Goal: Information Seeking & Learning: Compare options

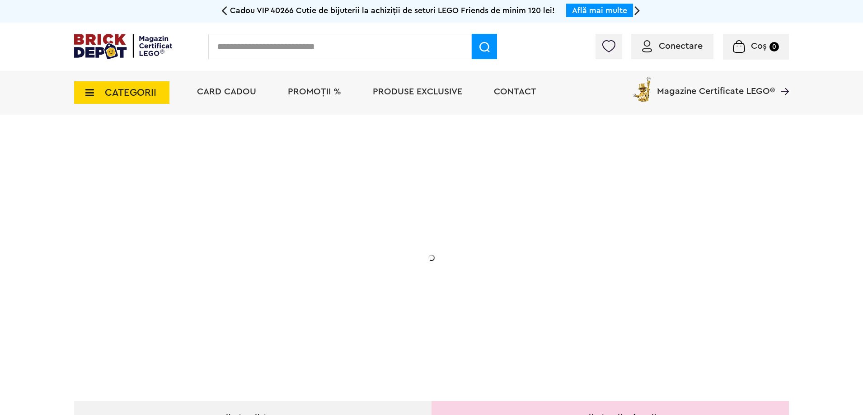
click at [149, 74] on div "CATEGORII Jucării LEGO Card Cadou LEGO Animal Crossing Architecture Art Bluey B…" at bounding box center [121, 87] width 95 height 33
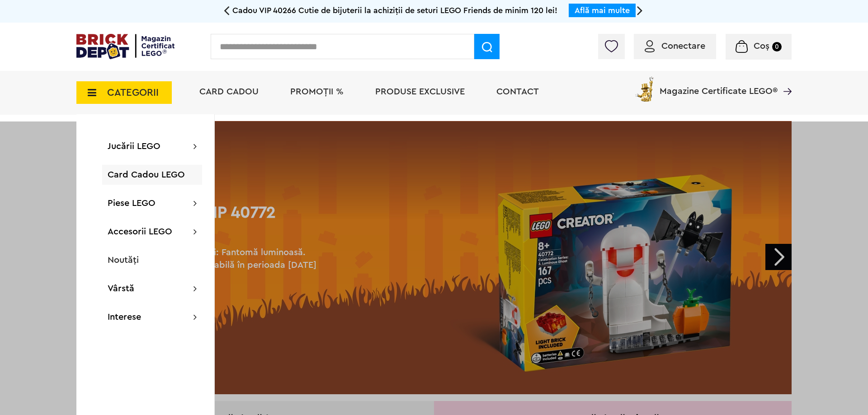
click at [99, 99] on span "CATEGORII" at bounding box center [123, 92] width 95 height 23
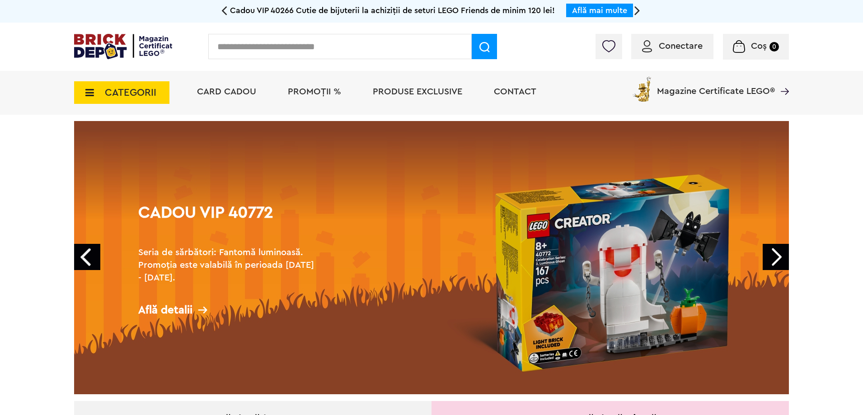
click at [102, 92] on span "CATEGORII" at bounding box center [121, 92] width 95 height 23
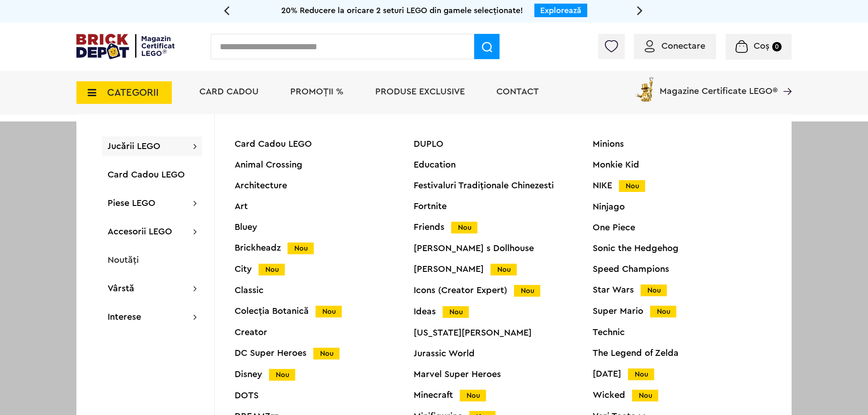
click at [623, 291] on div "Star Wars Nou" at bounding box center [682, 290] width 179 height 9
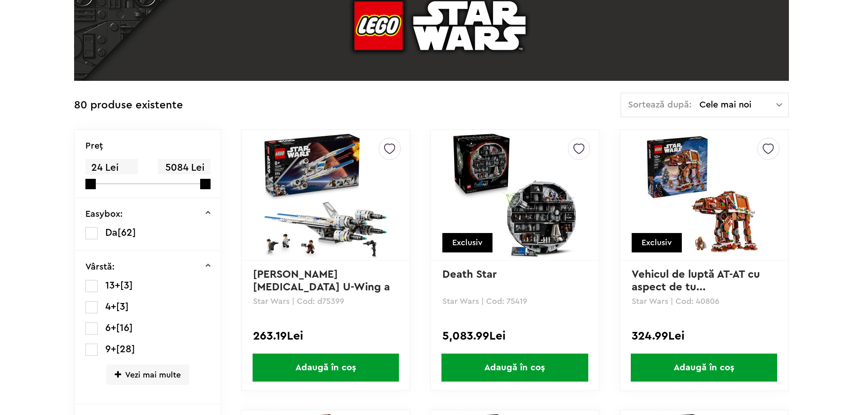
scroll to position [181, 0]
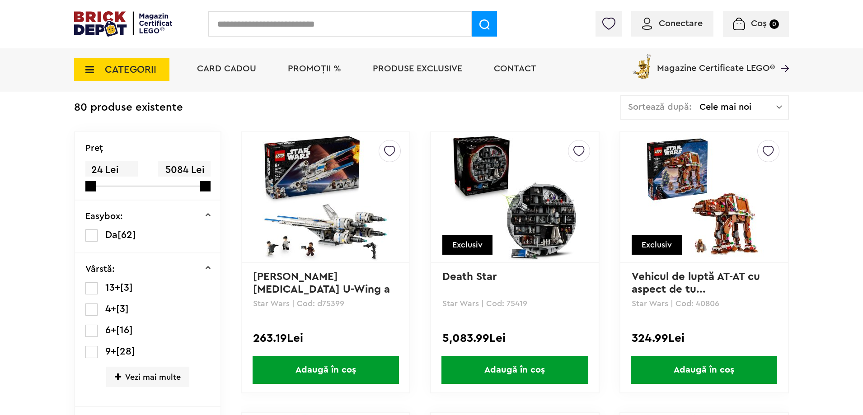
click at [503, 231] on img at bounding box center [515, 197] width 127 height 127
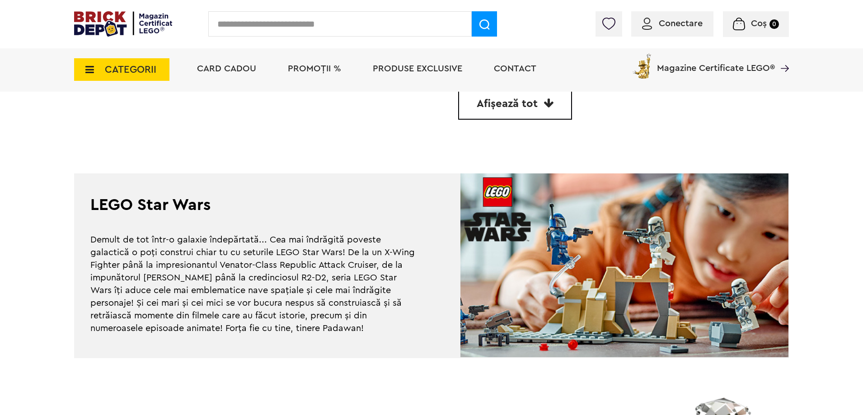
scroll to position [2742, 0]
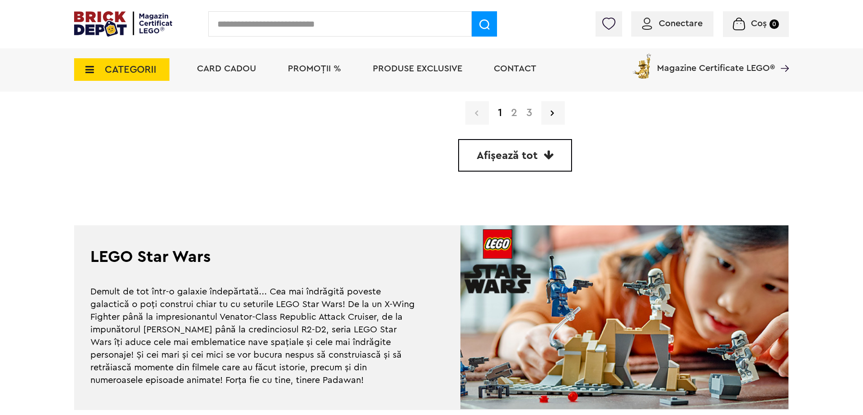
click at [533, 114] on link "3" at bounding box center [529, 113] width 15 height 11
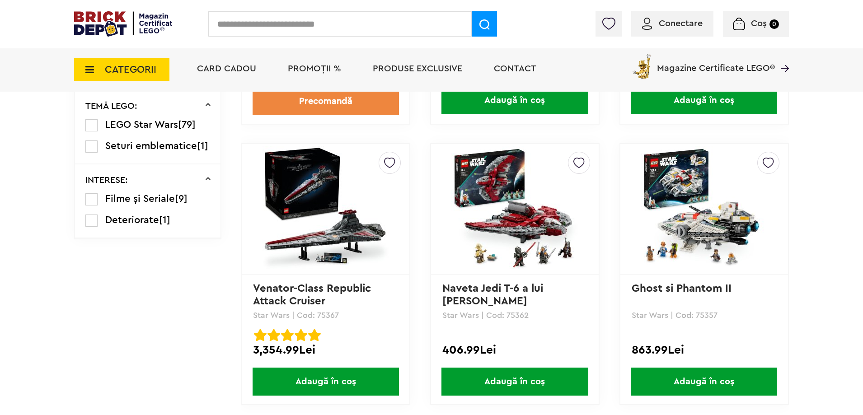
scroll to position [814, 0]
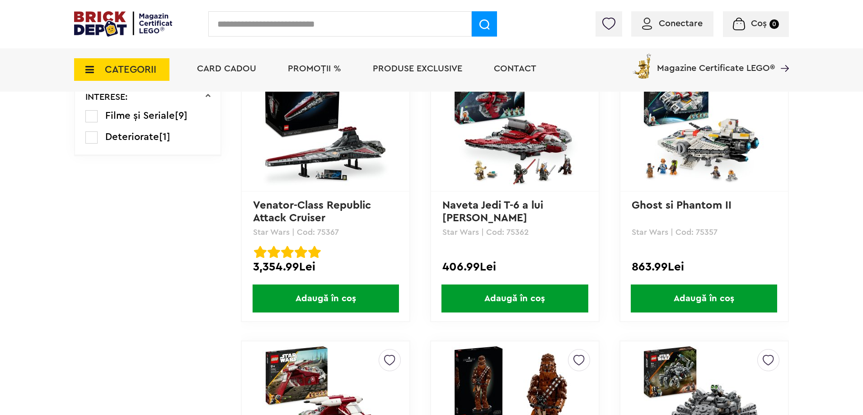
click at [339, 150] on img at bounding box center [326, 126] width 127 height 127
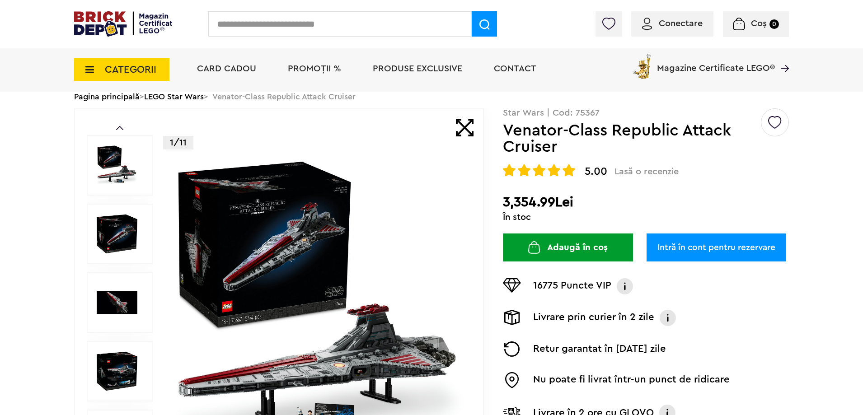
scroll to position [45, 0]
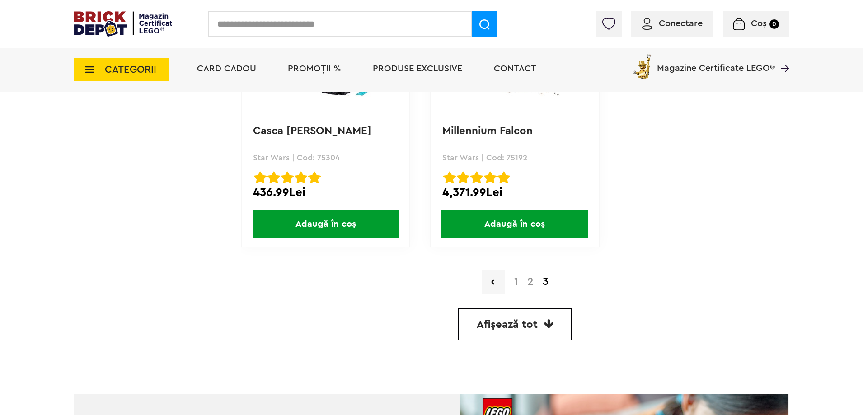
scroll to position [2622, 0]
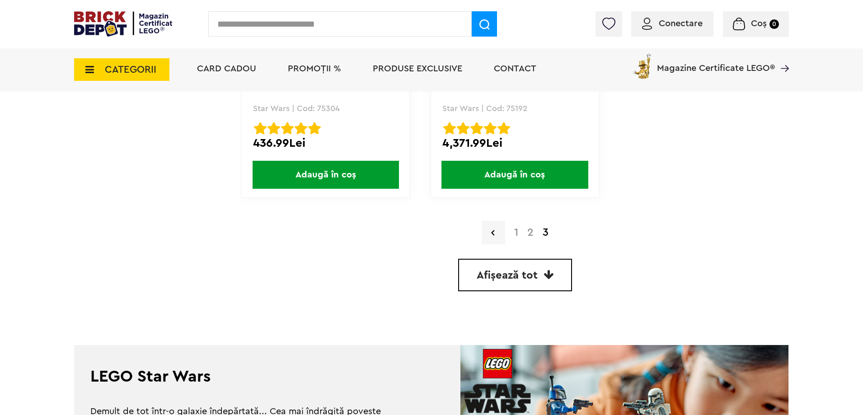
click at [528, 237] on link "2" at bounding box center [530, 232] width 15 height 11
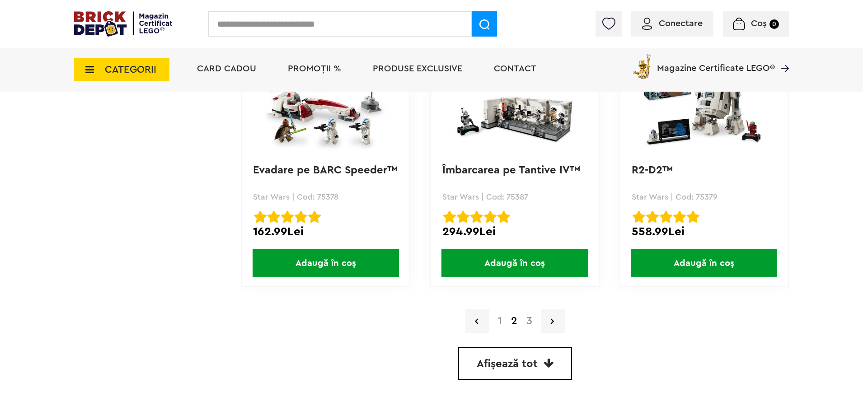
scroll to position [2577, 0]
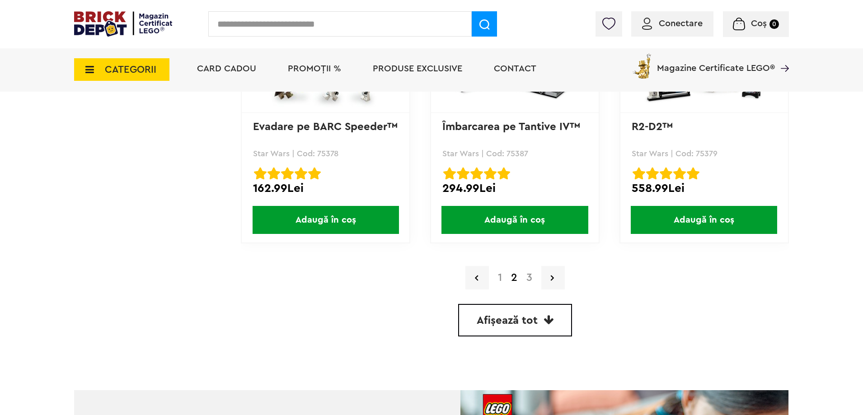
click at [500, 275] on link "1" at bounding box center [500, 278] width 13 height 11
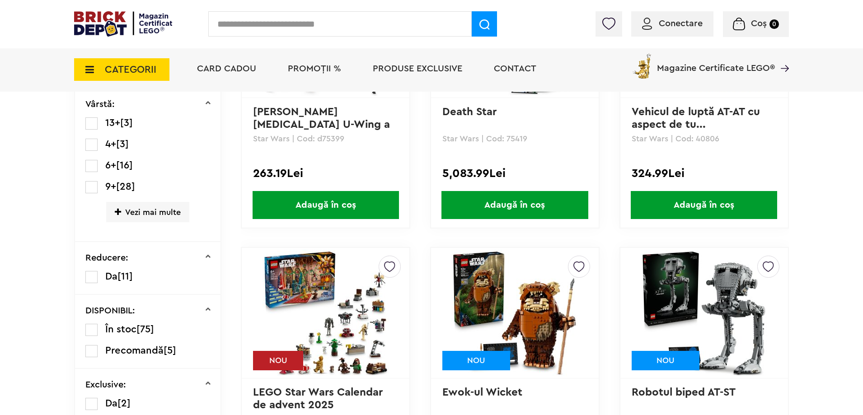
scroll to position [362, 0]
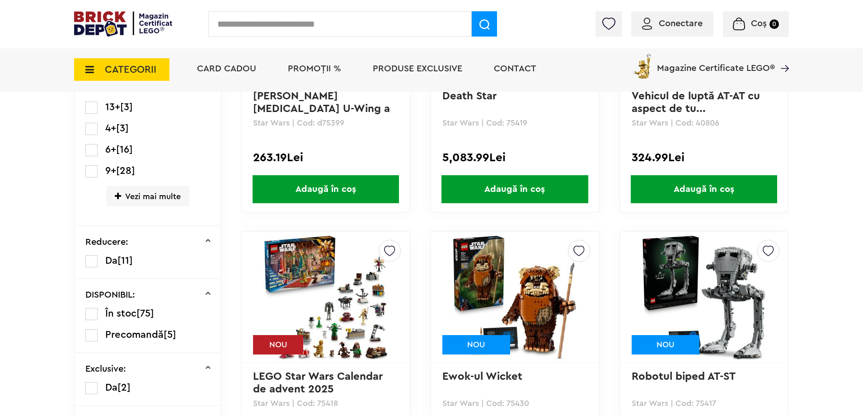
click at [716, 266] on img at bounding box center [704, 297] width 127 height 127
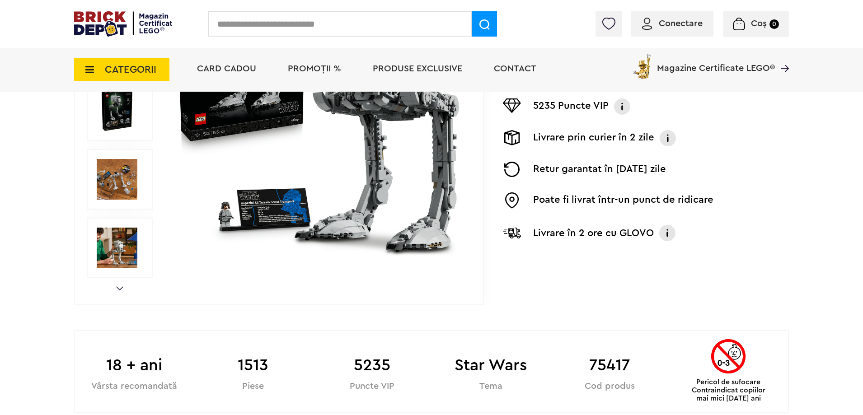
scroll to position [362, 0]
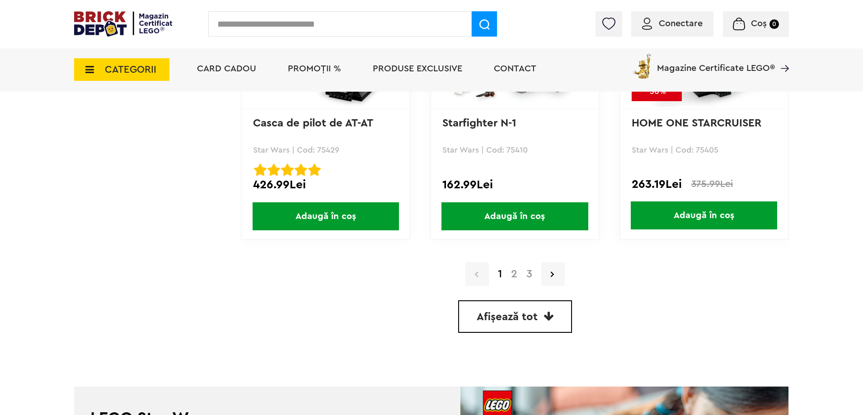
scroll to position [2687, 0]
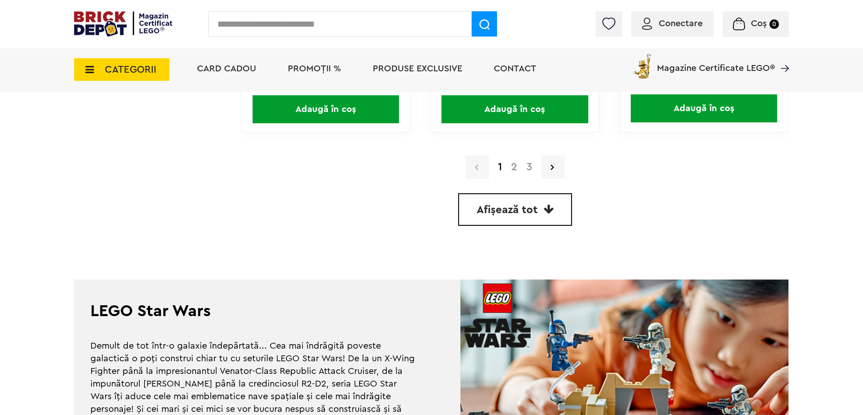
click at [518, 169] on link "2" at bounding box center [514, 167] width 15 height 11
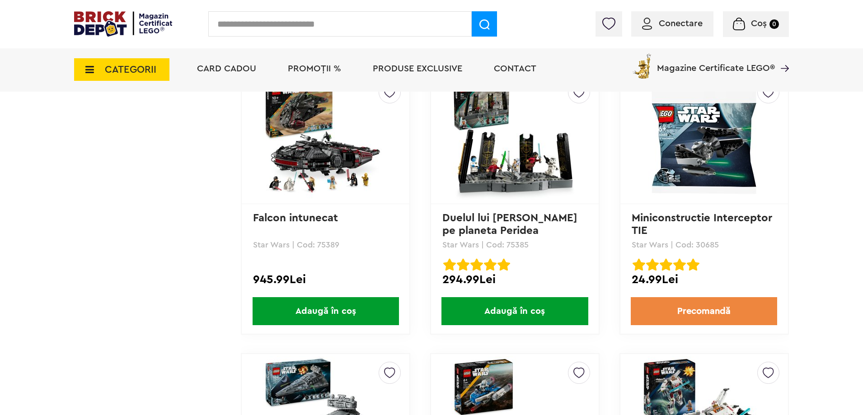
scroll to position [1356, 0]
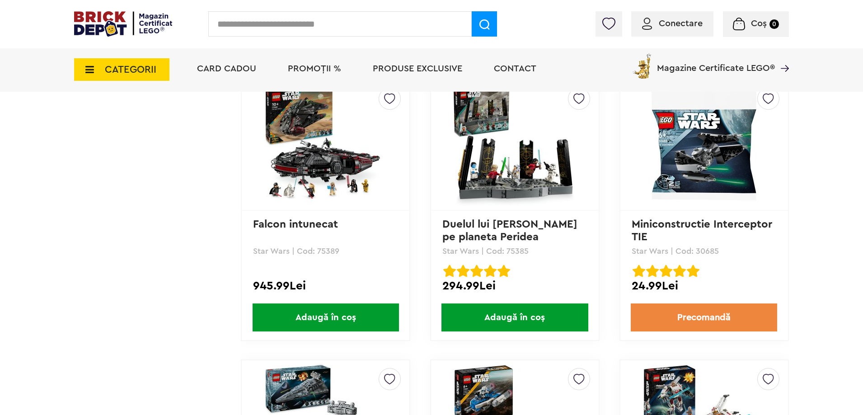
click at [322, 189] on img at bounding box center [326, 145] width 127 height 127
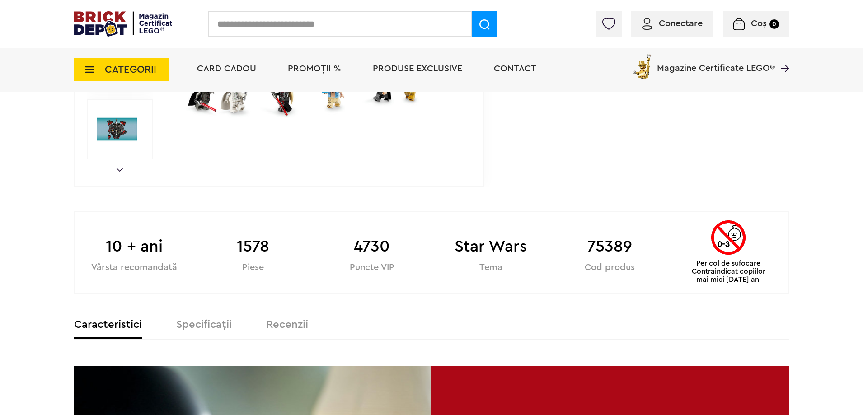
scroll to position [384, 0]
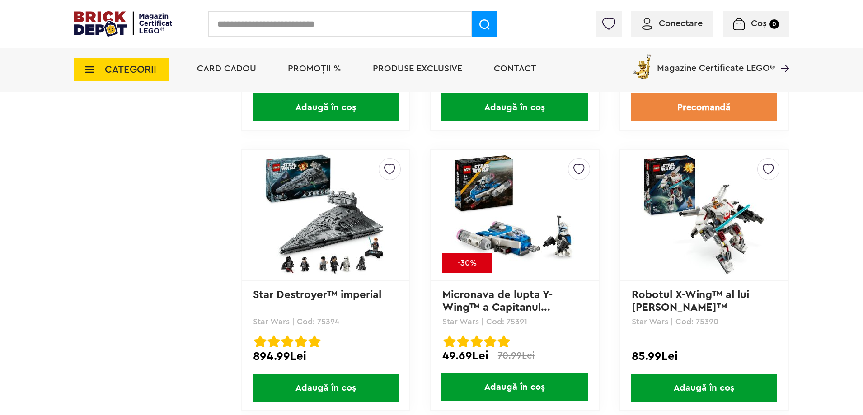
click at [292, 219] on img at bounding box center [326, 215] width 127 height 127
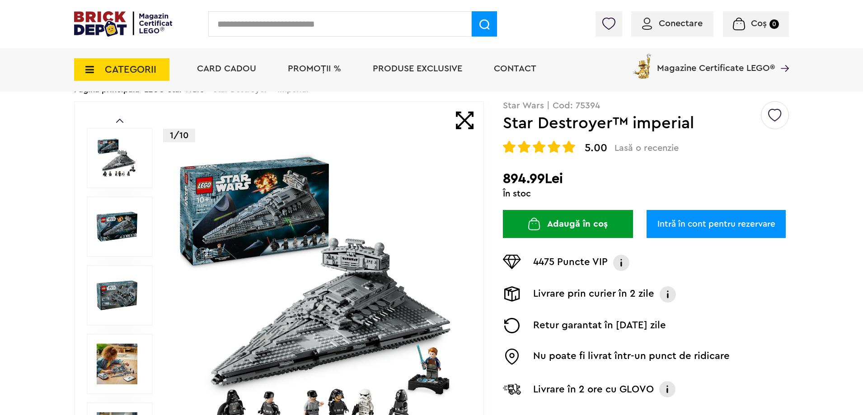
scroll to position [45, 0]
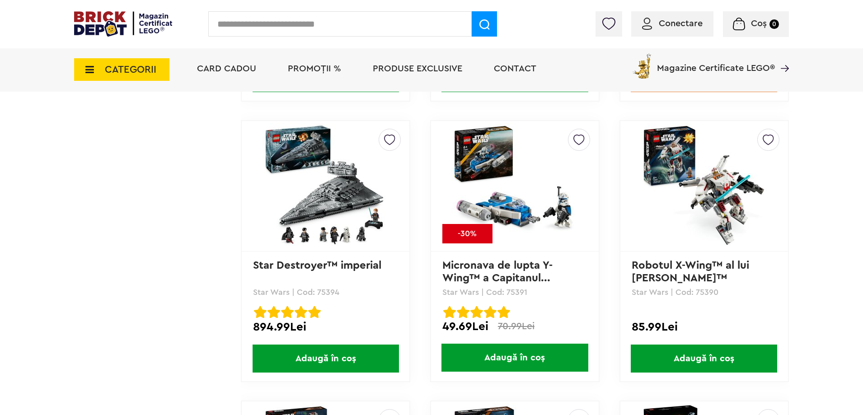
scroll to position [1612, 0]
